Goal: Information Seeking & Learning: Learn about a topic

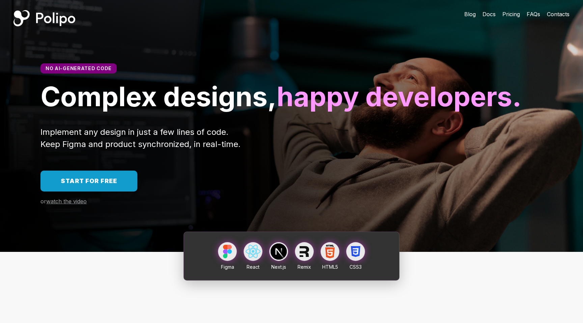
click at [125, 192] on link "Start for free" at bounding box center [88, 181] width 97 height 21
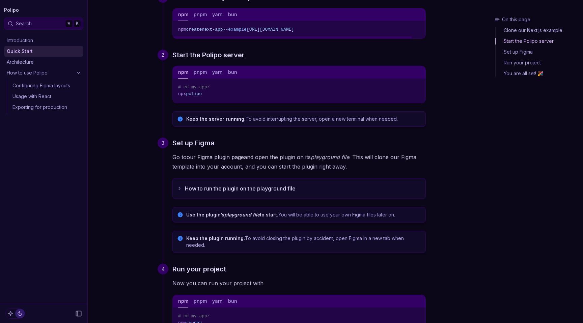
scroll to position [94, 0]
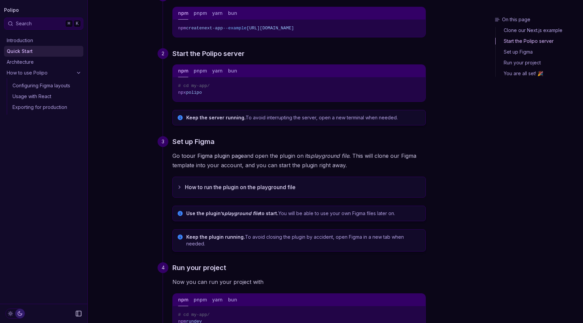
click at [181, 185] on icon "button" at bounding box center [179, 186] width 5 height 5
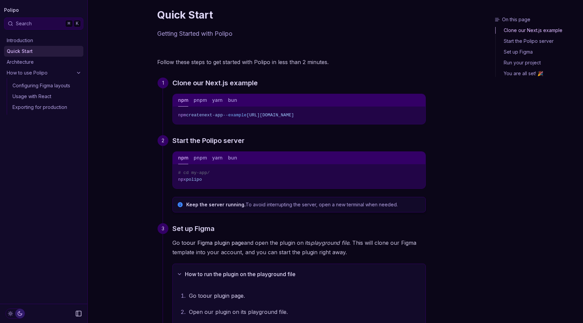
scroll to position [0, 0]
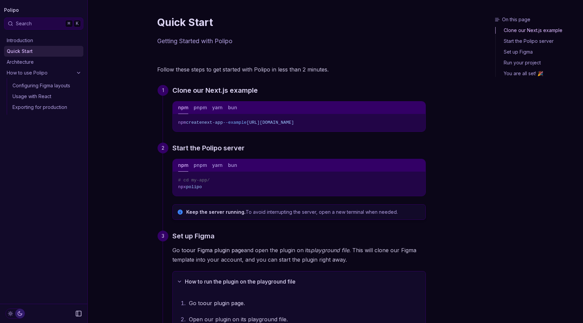
click at [23, 39] on link "Introduction" at bounding box center [43, 40] width 79 height 11
